Goal: Transaction & Acquisition: Subscribe to service/newsletter

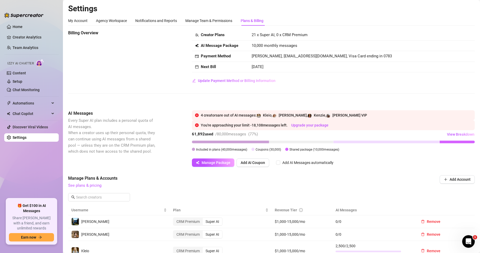
click at [43, 40] on link "Creator Analytics" at bounding box center [34, 37] width 42 height 8
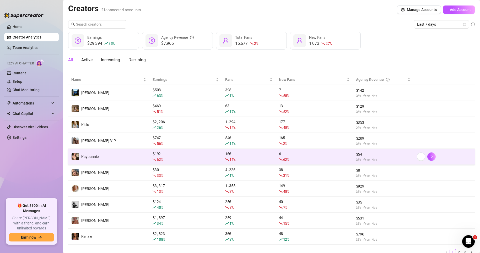
scroll to position [22, 0]
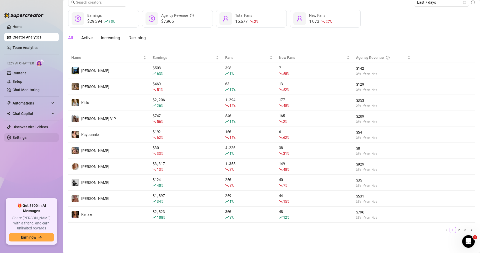
click at [26, 138] on link "Settings" at bounding box center [20, 137] width 14 height 4
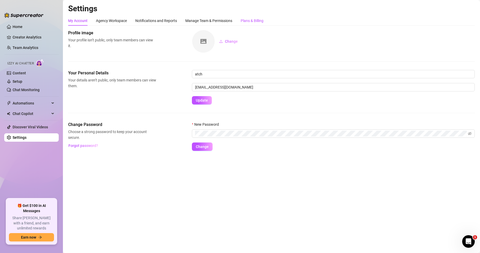
click at [254, 23] on div "Plans & Billing" at bounding box center [252, 21] width 23 height 6
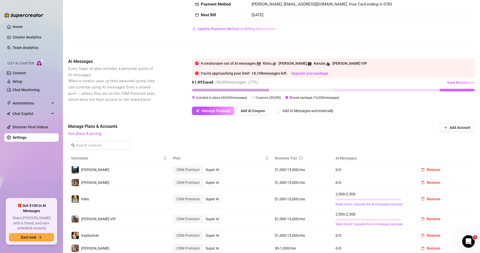
scroll to position [52, 0]
click at [463, 86] on button "View Breakdown" at bounding box center [461, 82] width 28 height 8
click at [463, 84] on span "View Breakdown" at bounding box center [461, 82] width 28 height 4
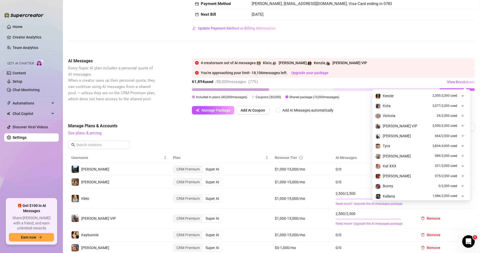
scroll to position [27, 0]
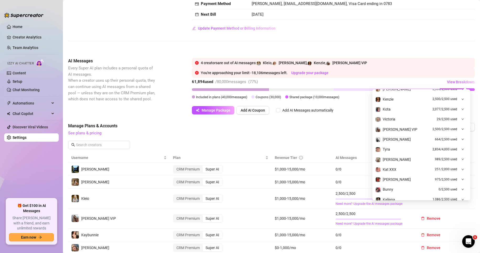
click at [458, 131] on div at bounding box center [461, 129] width 6 height 6
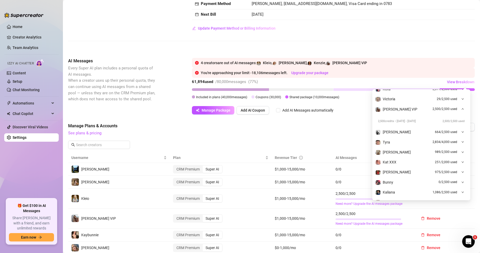
scroll to position [105, 0]
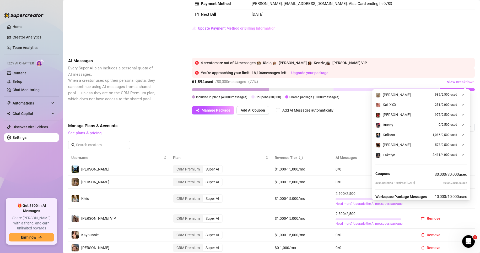
click at [324, 140] on div "Manage Plans & Accounts See plans & pricing Add Account" at bounding box center [271, 138] width 406 height 30
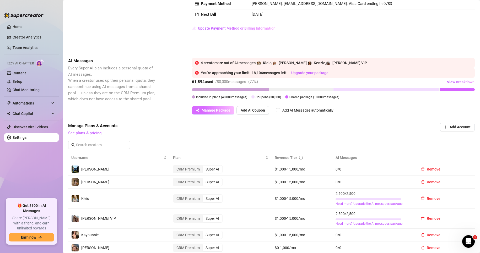
click at [221, 111] on span "Manage Package" at bounding box center [216, 110] width 29 height 4
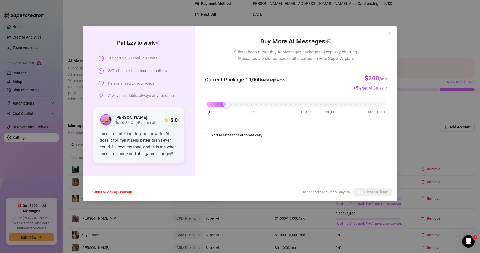
click at [420, 126] on div "Put Izzy to work Trained on 500 million chats 85% cheaper than human chatters P…" at bounding box center [240, 126] width 480 height 253
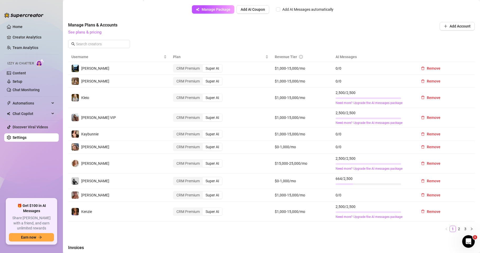
scroll to position [157, 0]
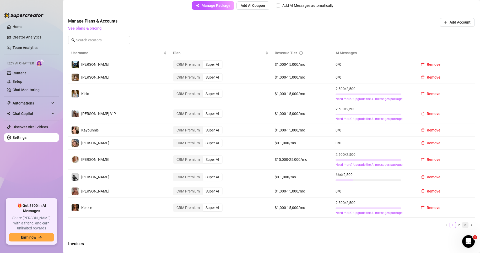
click at [462, 224] on link "3" at bounding box center [465, 225] width 6 height 6
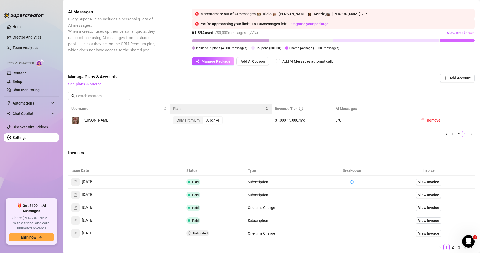
scroll to position [100, 0]
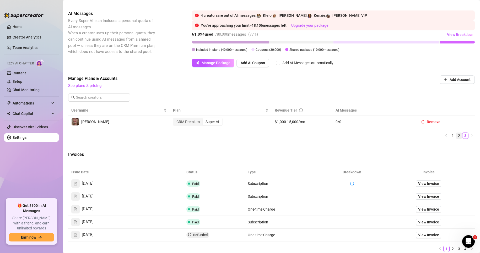
click at [456, 137] on link "2" at bounding box center [459, 136] width 6 height 6
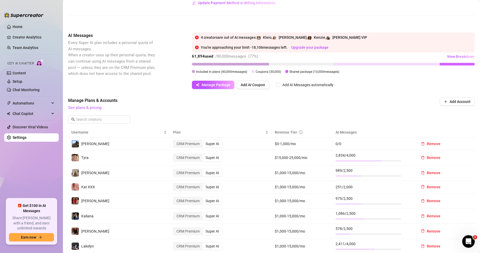
scroll to position [47, 0]
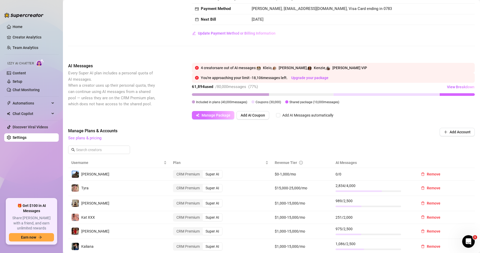
click at [217, 115] on span "Manage Package" at bounding box center [216, 115] width 29 height 4
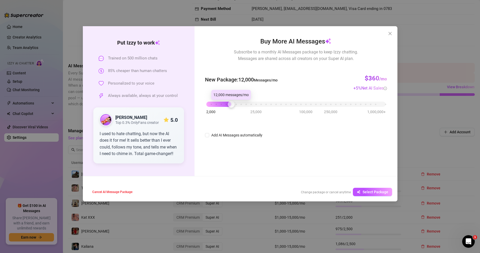
drag, startPoint x: 227, startPoint y: 103, endPoint x: 231, endPoint y: 104, distance: 4.0
click at [231, 104] on div at bounding box center [231, 104] width 7 height 7
click at [380, 192] on span "Select Package" at bounding box center [375, 192] width 26 height 4
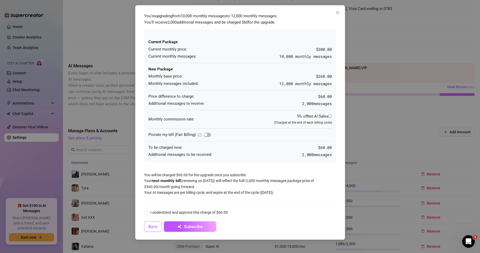
click at [155, 228] on span "Back" at bounding box center [152, 226] width 9 height 5
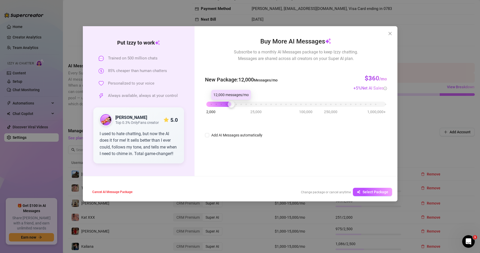
click at [234, 105] on div at bounding box center [231, 104] width 7 height 7
click at [372, 189] on button "Select Package" at bounding box center [372, 192] width 39 height 8
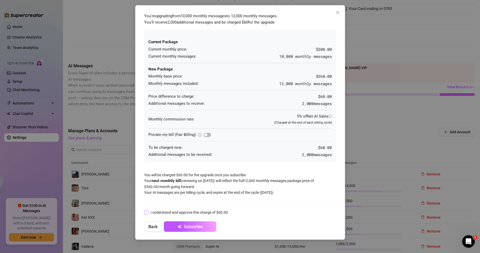
click at [147, 214] on span at bounding box center [146, 212] width 4 height 4
click at [147, 214] on input "I understand and approve this charge of $60.00" at bounding box center [146, 212] width 4 height 4
checkbox input "true"
click at [199, 225] on span "Subscribe" at bounding box center [193, 226] width 19 height 5
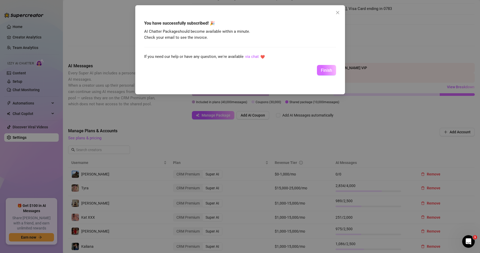
click at [323, 74] on button "Finish" at bounding box center [326, 70] width 19 height 10
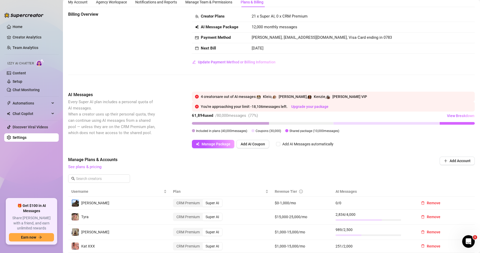
scroll to position [0, 0]
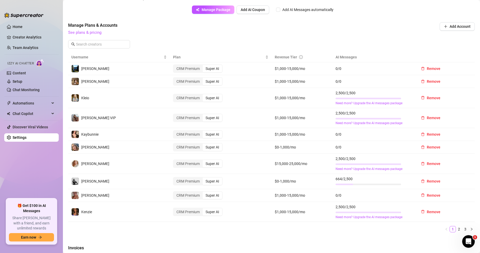
scroll to position [183, 0]
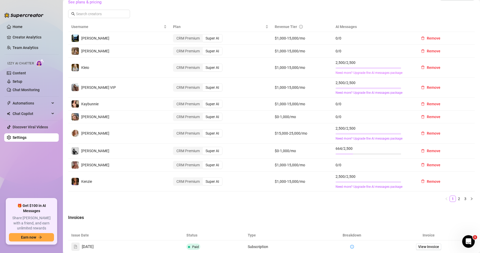
click at [382, 75] on link "Need more? Upgrade the AI messages package" at bounding box center [372, 72] width 75 height 5
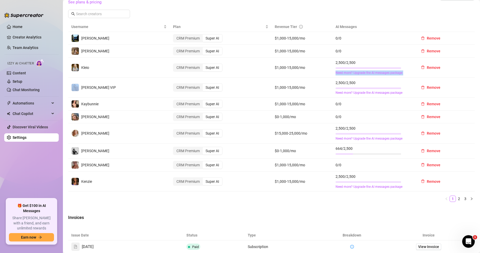
click at [382, 75] on link "Need more? Upgrade the AI messages package" at bounding box center [372, 72] width 75 height 5
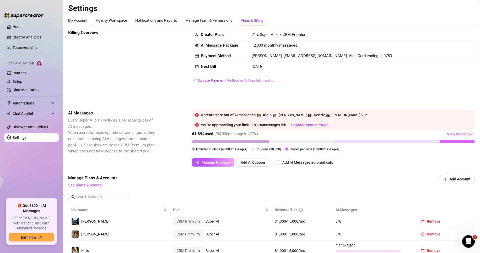
scroll to position [0, 0]
click at [342, 86] on div "Billing Overview Creator Plans 21 x Super AI, 0 x CRM Premium AI Message Packag…" at bounding box center [271, 66] width 406 height 72
click at [223, 163] on span "Manage Package" at bounding box center [216, 163] width 29 height 4
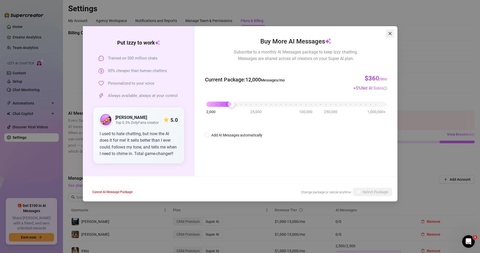
click at [390, 30] on button "Close" at bounding box center [390, 33] width 8 height 8
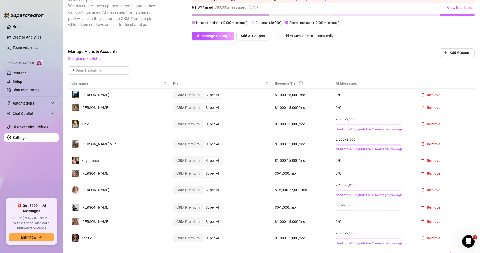
scroll to position [157, 0]
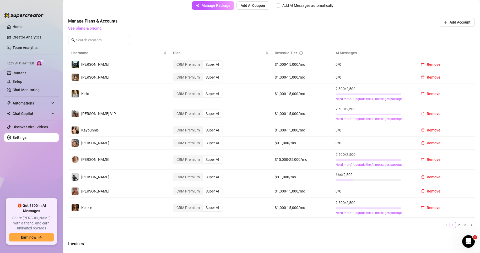
click at [371, 117] on link "Need more? Upgrade the AI messages package" at bounding box center [372, 119] width 75 height 5
click at [372, 117] on div at bounding box center [368, 114] width 66 height 5
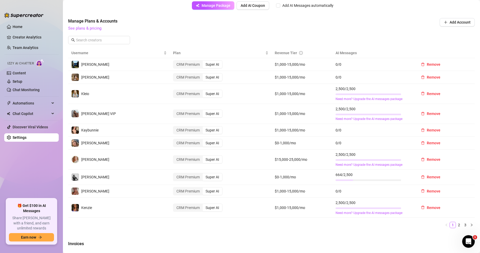
click at [372, 117] on div at bounding box center [368, 114] width 66 height 5
click at [372, 118] on link "Need more? Upgrade the AI messages package" at bounding box center [372, 119] width 75 height 5
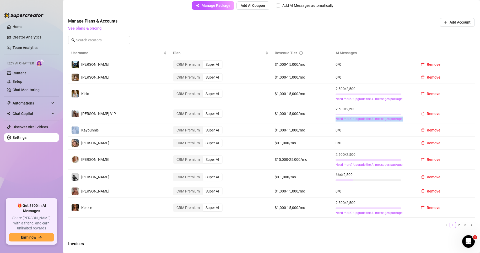
click at [372, 118] on link "Need more? Upgrade the AI messages package" at bounding box center [372, 119] width 75 height 5
click at [308, 193] on td "$1,000-15,000/mo" at bounding box center [302, 191] width 61 height 13
click at [427, 176] on span "Remove" at bounding box center [434, 177] width 14 height 4
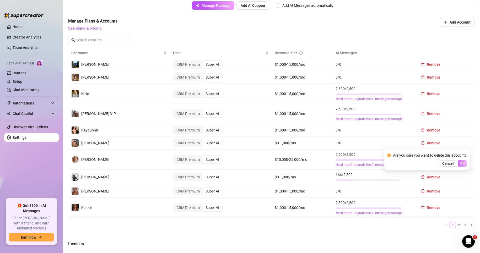
click at [465, 163] on button "OK" at bounding box center [462, 163] width 9 height 6
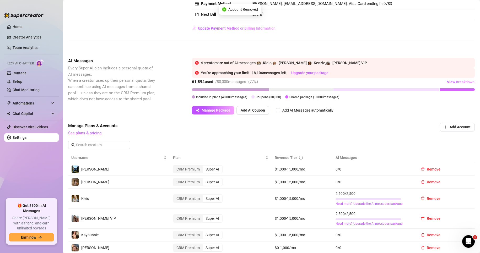
scroll to position [0, 0]
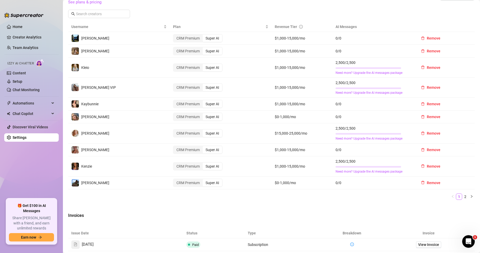
scroll to position [157, 0]
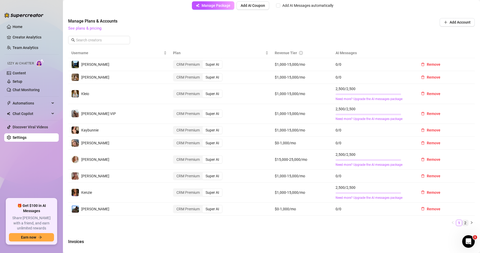
click at [462, 224] on link "2" at bounding box center [465, 223] width 6 height 6
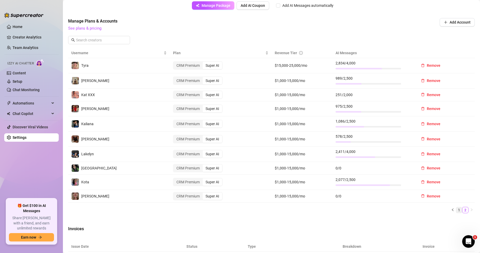
click at [456, 209] on link "1" at bounding box center [459, 210] width 6 height 6
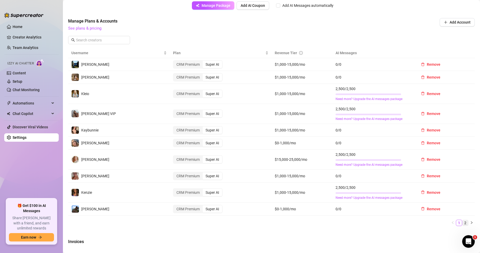
click at [462, 223] on link "2" at bounding box center [465, 223] width 6 height 6
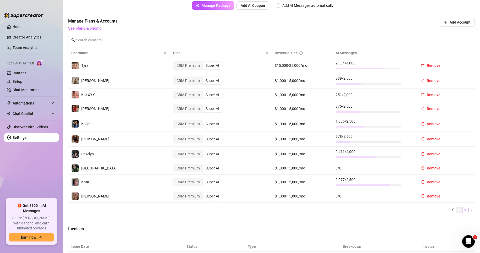
click at [456, 209] on link "1" at bounding box center [459, 210] width 6 height 6
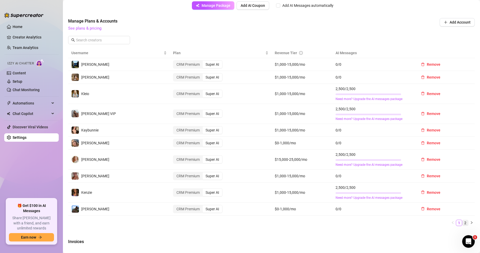
click at [462, 222] on link "2" at bounding box center [465, 223] width 6 height 6
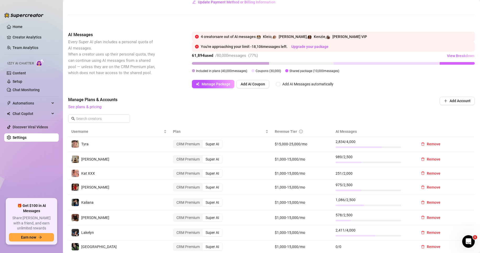
scroll to position [26, 0]
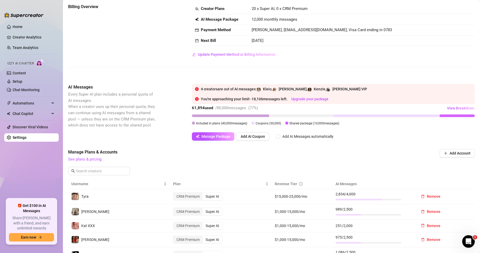
click at [400, 23] on td "12,000 monthly messages" at bounding box center [361, 19] width 226 height 11
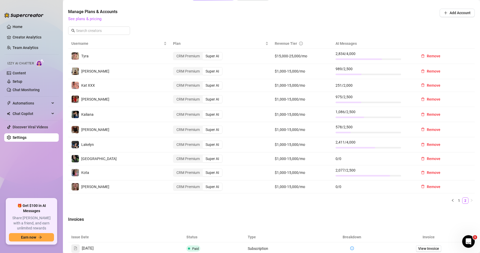
scroll to position [157, 0]
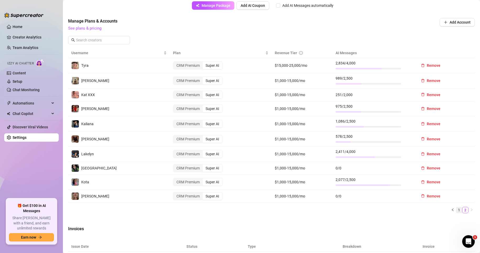
click at [456, 209] on link "1" at bounding box center [459, 210] width 6 height 6
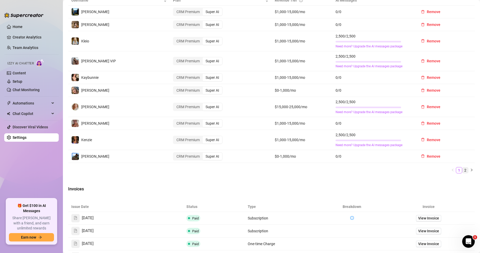
scroll to position [210, 0]
click at [462, 171] on link "2" at bounding box center [465, 171] width 6 height 6
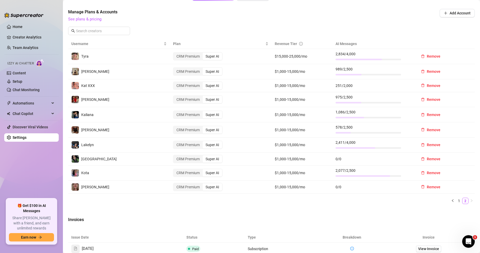
scroll to position [157, 0]
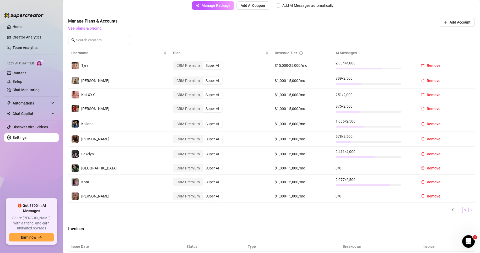
click at [458, 215] on div "Username Plan Revenue Tier AI Messages Tyra CRM Premium Super AI $15,000-25,000…" at bounding box center [271, 133] width 406 height 170
click at [451, 210] on button "button" at bounding box center [452, 210] width 6 height 6
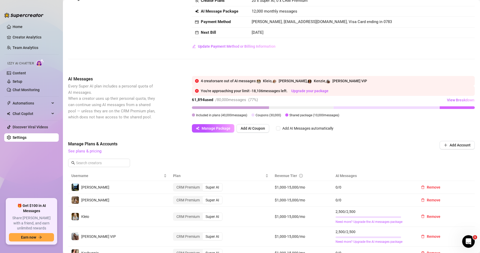
scroll to position [0, 0]
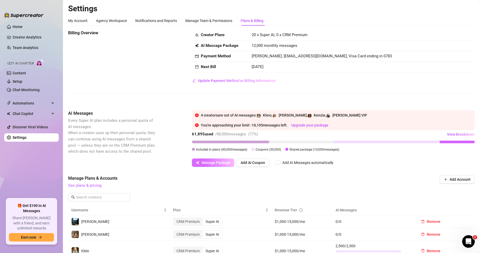
click at [223, 164] on span "Manage Package" at bounding box center [216, 163] width 29 height 4
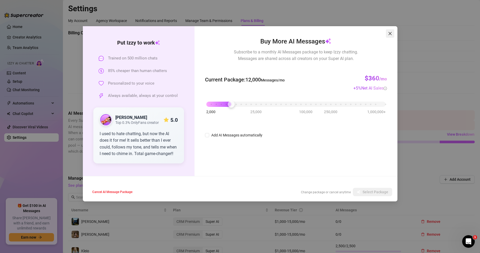
click at [390, 34] on icon "close" at bounding box center [389, 33] width 3 height 3
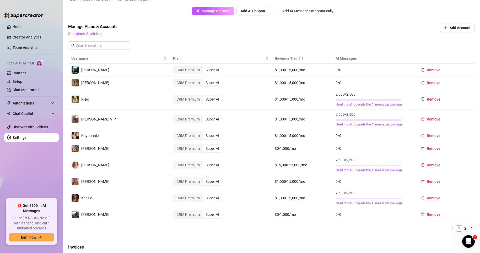
scroll to position [183, 0]
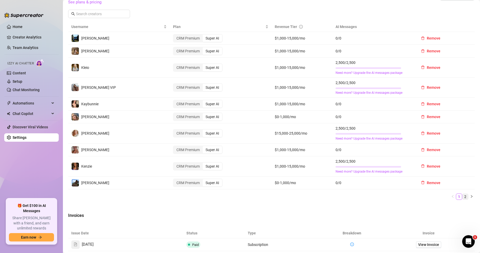
click at [462, 195] on link "2" at bounding box center [465, 197] width 6 height 6
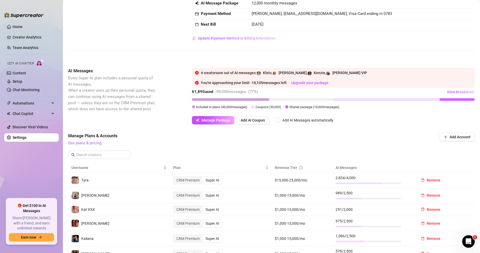
scroll to position [0, 0]
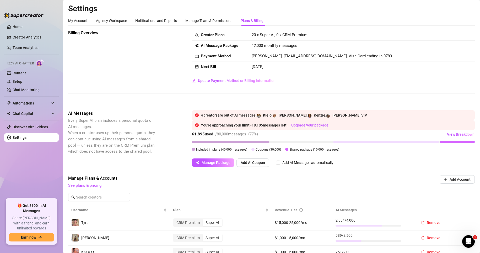
click at [334, 115] on span "[PERSON_NAME] VIP" at bounding box center [349, 115] width 35 height 4
